Goal: Transaction & Acquisition: Obtain resource

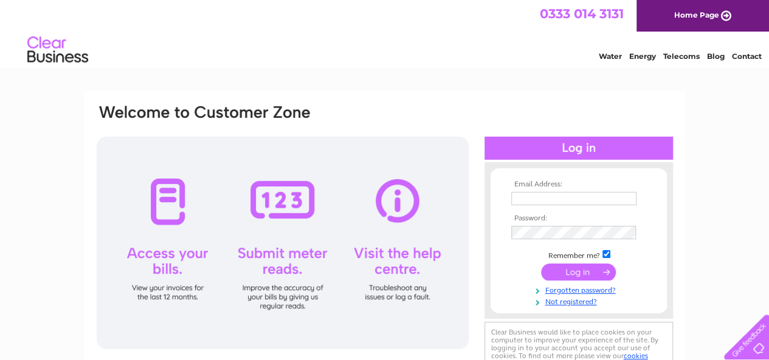
click at [546, 196] on input "text" at bounding box center [573, 198] width 125 height 13
type input "s"
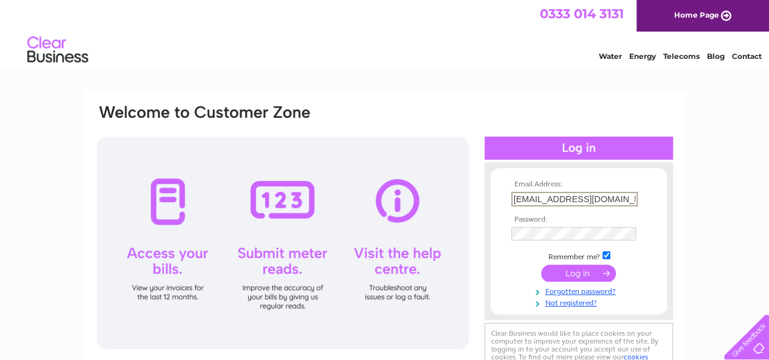
type input "skateraw@btconnect.com"
click at [599, 272] on input "submit" at bounding box center [578, 274] width 75 height 17
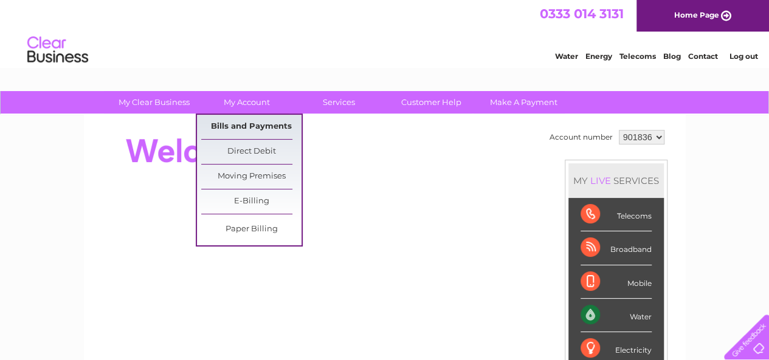
click at [247, 131] on link "Bills and Payments" at bounding box center [251, 127] width 100 height 24
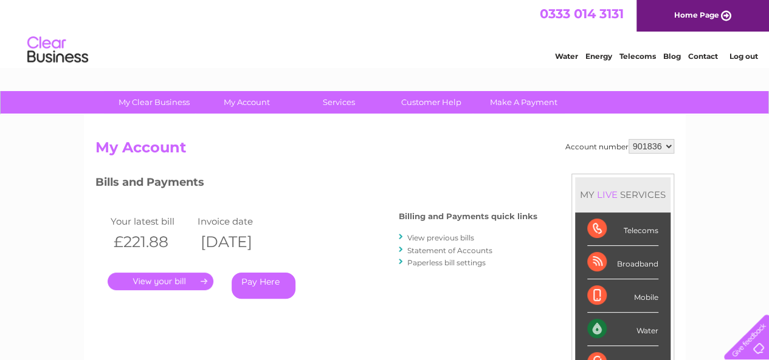
click at [178, 280] on link "." at bounding box center [161, 282] width 106 height 18
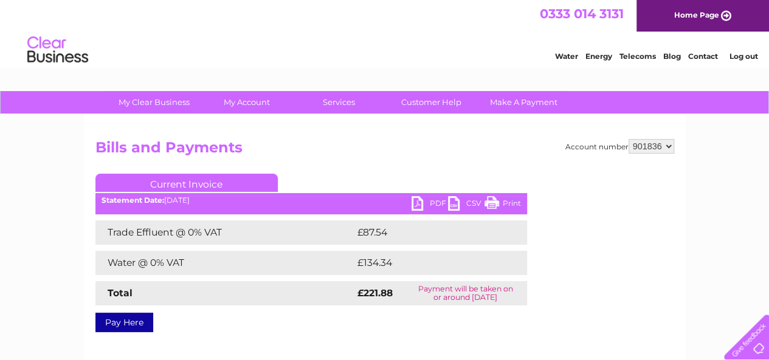
click at [418, 202] on link "PDF" at bounding box center [430, 205] width 36 height 18
click at [420, 204] on link "PDF" at bounding box center [430, 205] width 36 height 18
click at [502, 202] on link "Print" at bounding box center [503, 205] width 36 height 18
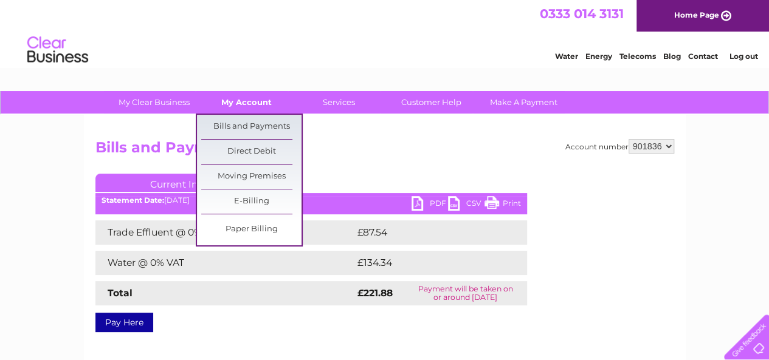
click at [238, 103] on link "My Account" at bounding box center [246, 102] width 100 height 22
click at [250, 123] on link "Bills and Payments" at bounding box center [251, 127] width 100 height 24
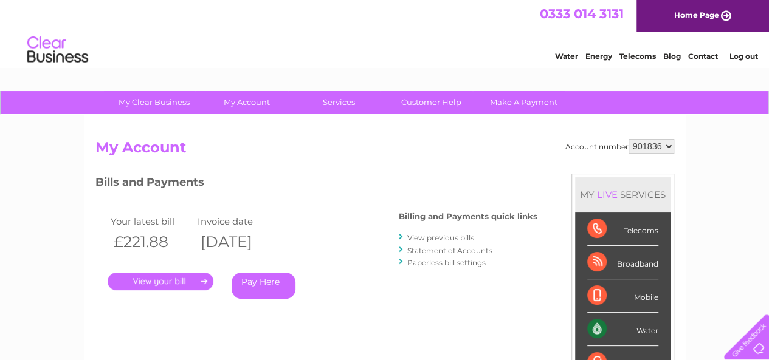
click at [439, 236] on link "View previous bills" at bounding box center [440, 237] width 67 height 9
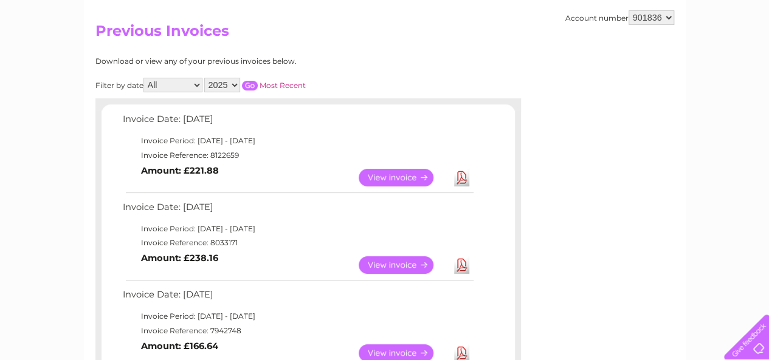
scroll to position [122, 0]
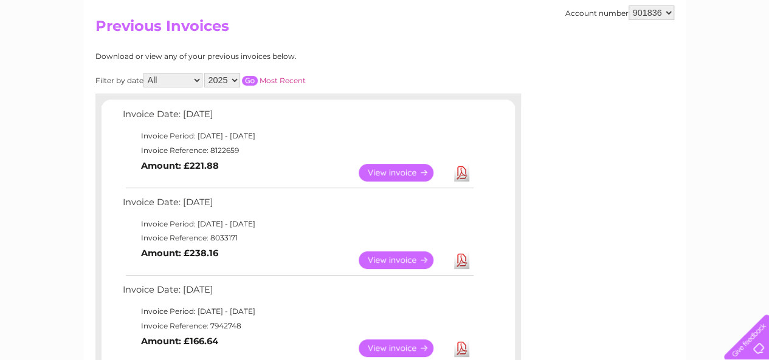
click at [464, 260] on link "Download" at bounding box center [461, 261] width 15 height 18
